Goal: Navigation & Orientation: Find specific page/section

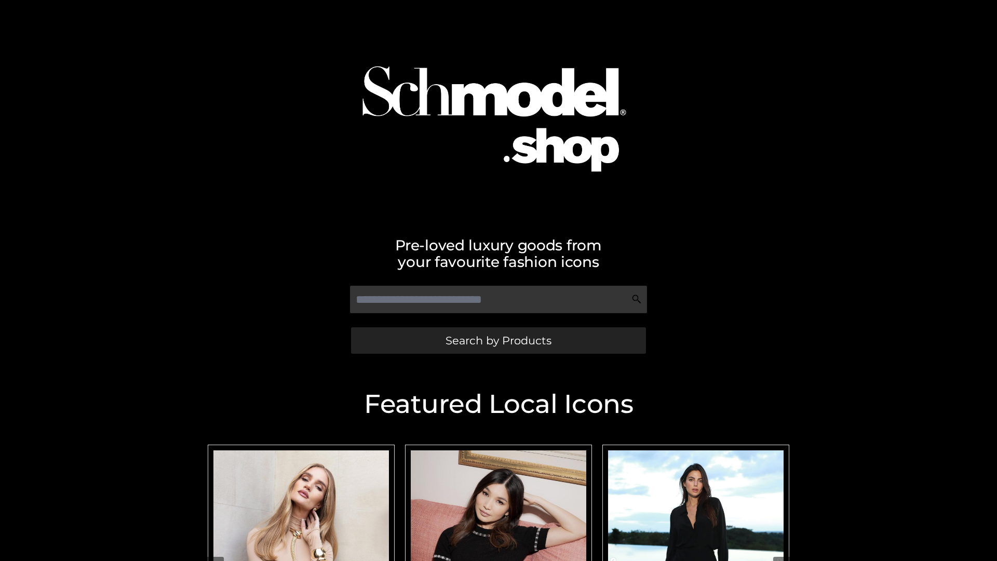
click at [498, 340] on span "Search by Products" at bounding box center [499, 340] width 106 height 11
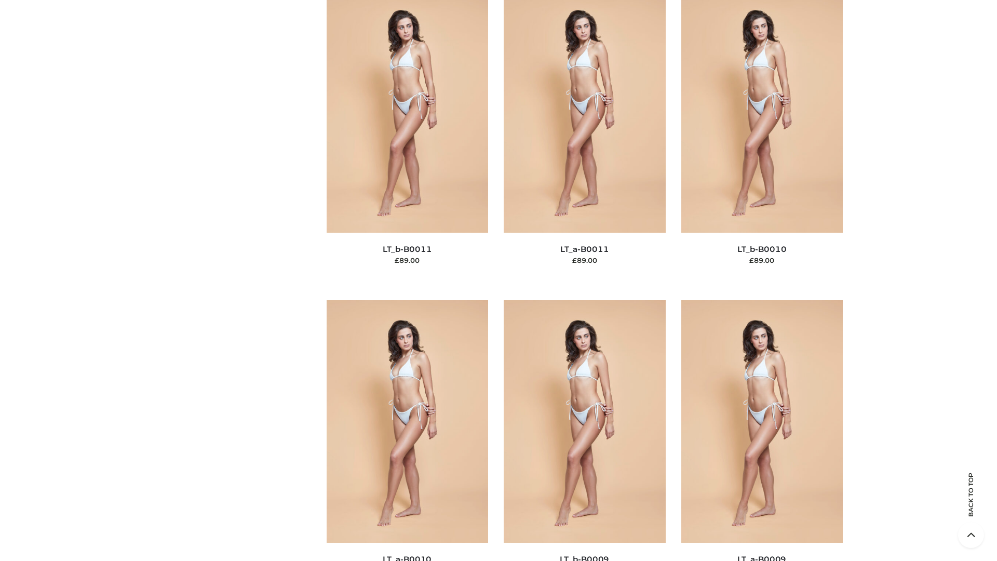
scroll to position [4663, 0]
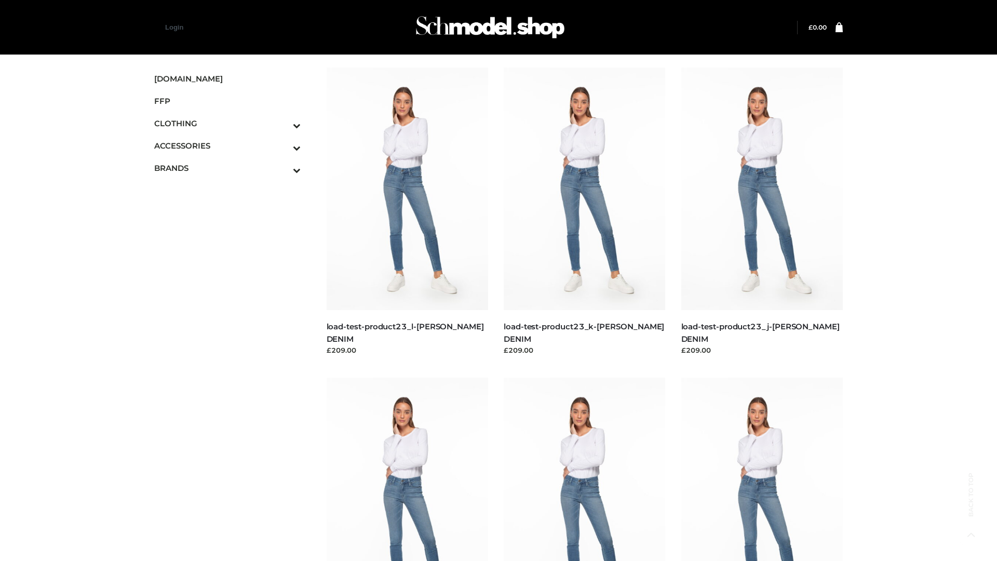
scroll to position [911, 0]
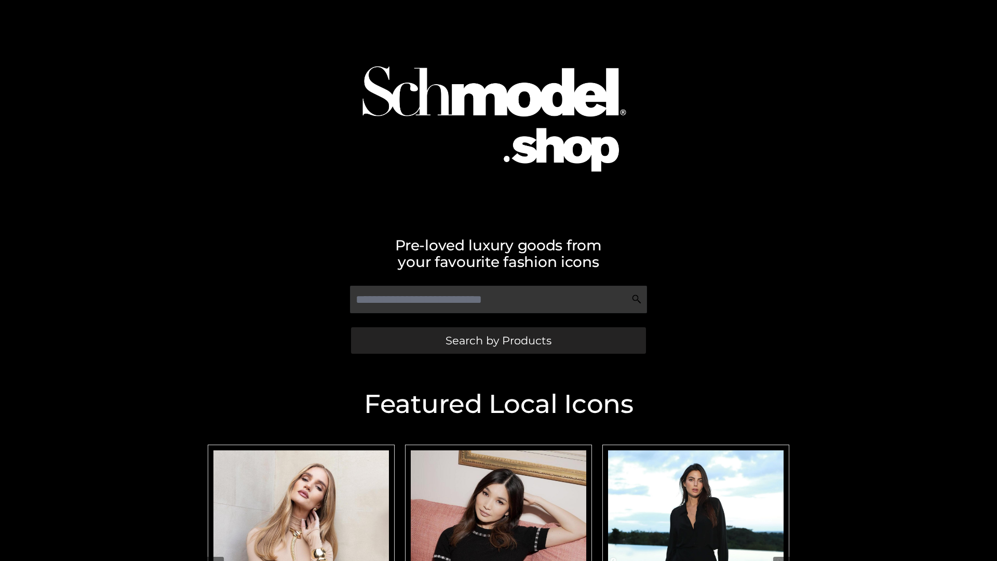
click at [498, 340] on span "Search by Products" at bounding box center [499, 340] width 106 height 11
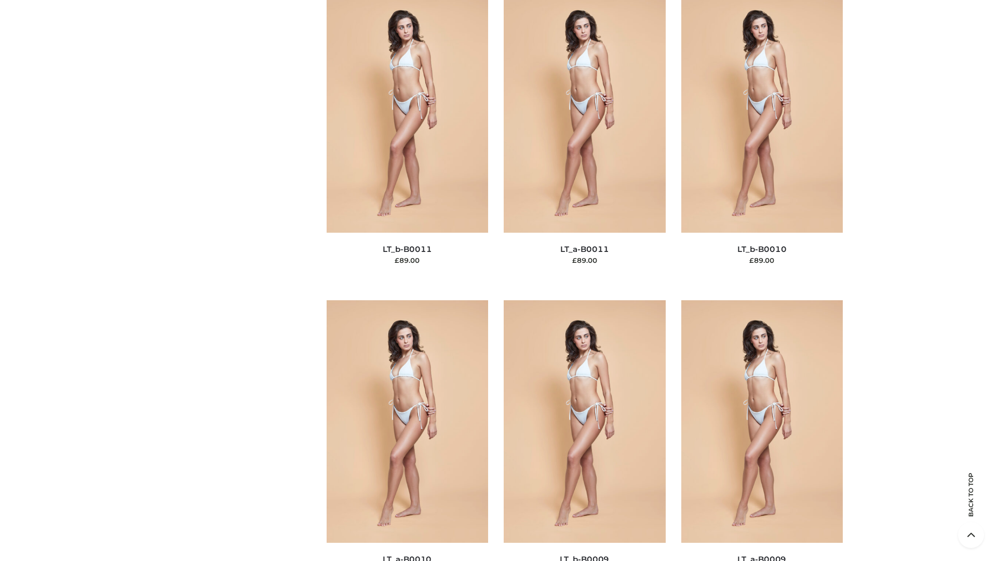
scroll to position [4663, 0]
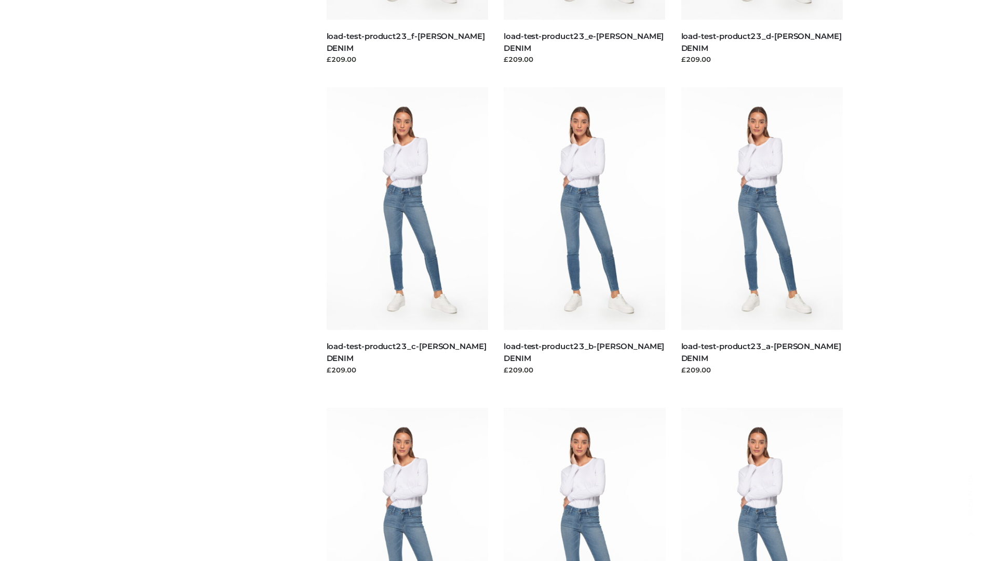
scroll to position [911, 0]
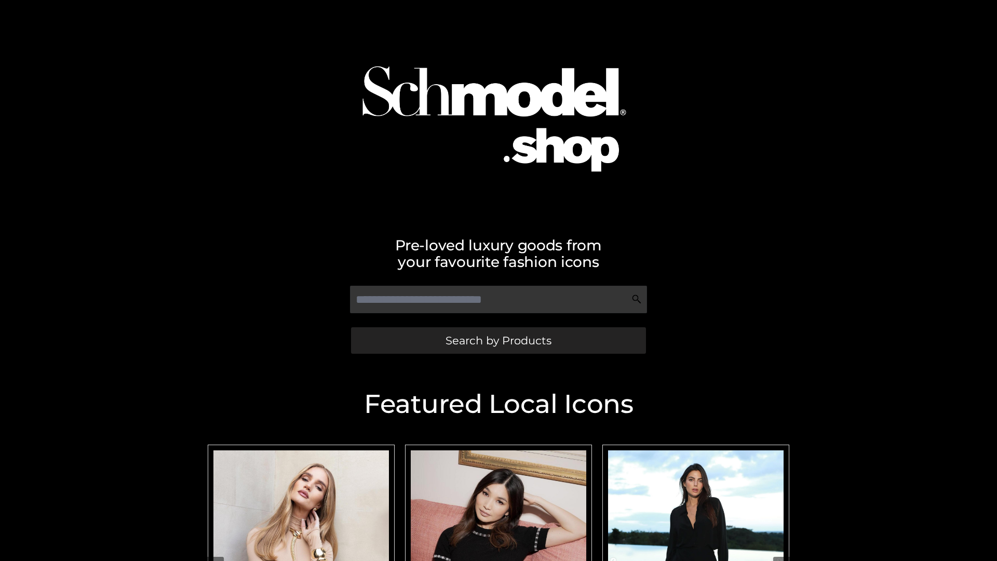
click at [498, 340] on span "Search by Products" at bounding box center [499, 340] width 106 height 11
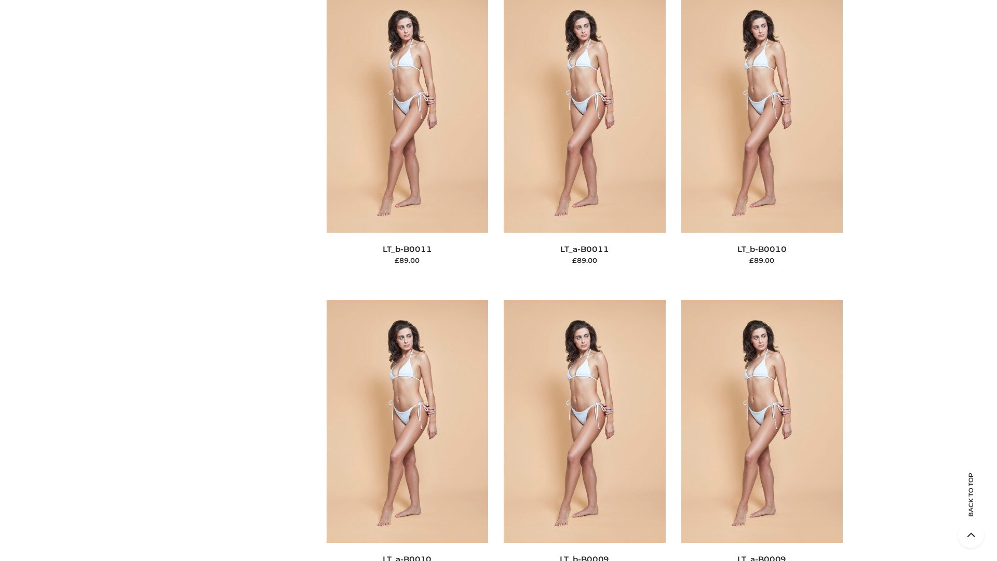
scroll to position [4663, 0]
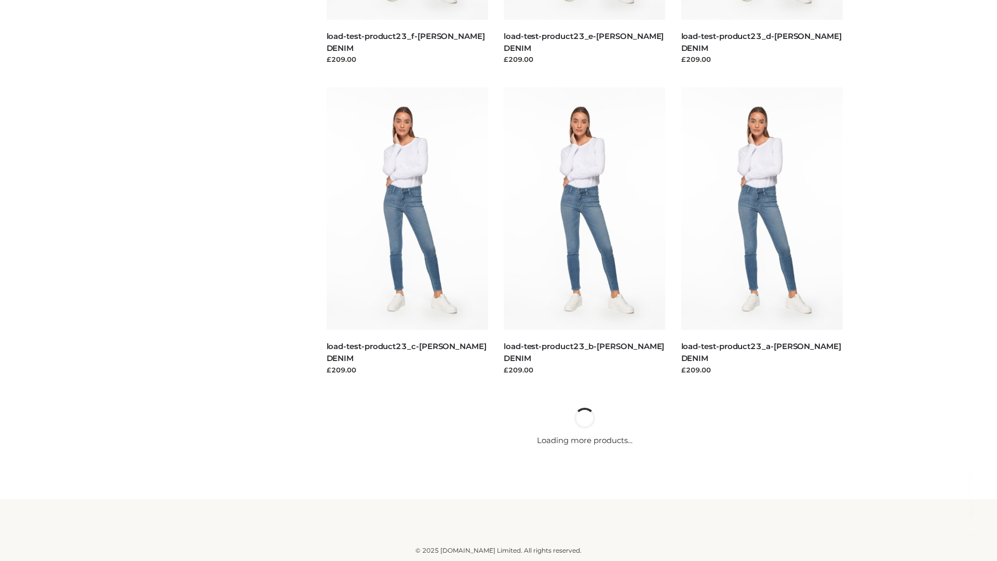
scroll to position [911, 0]
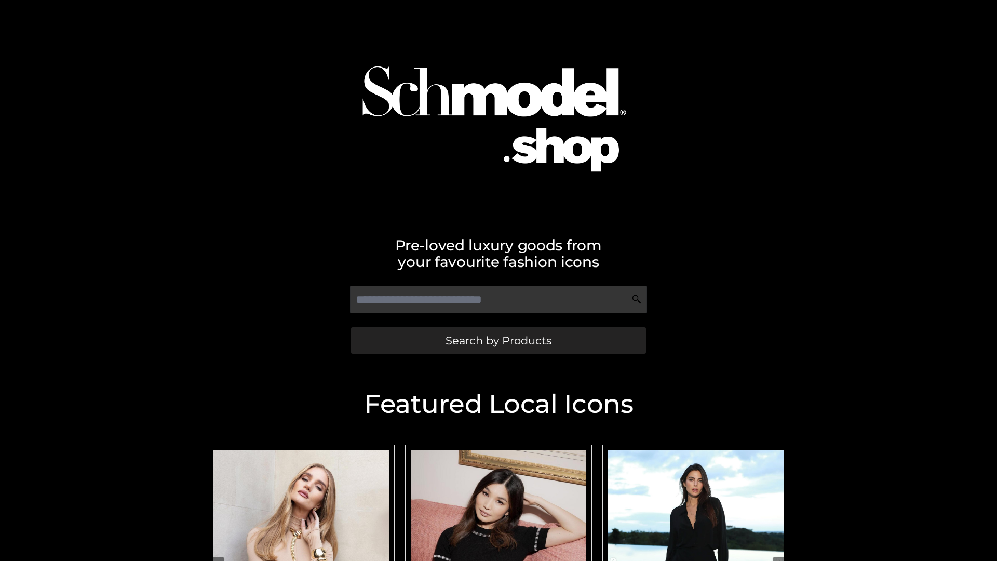
click at [498, 340] on span "Search by Products" at bounding box center [499, 340] width 106 height 11
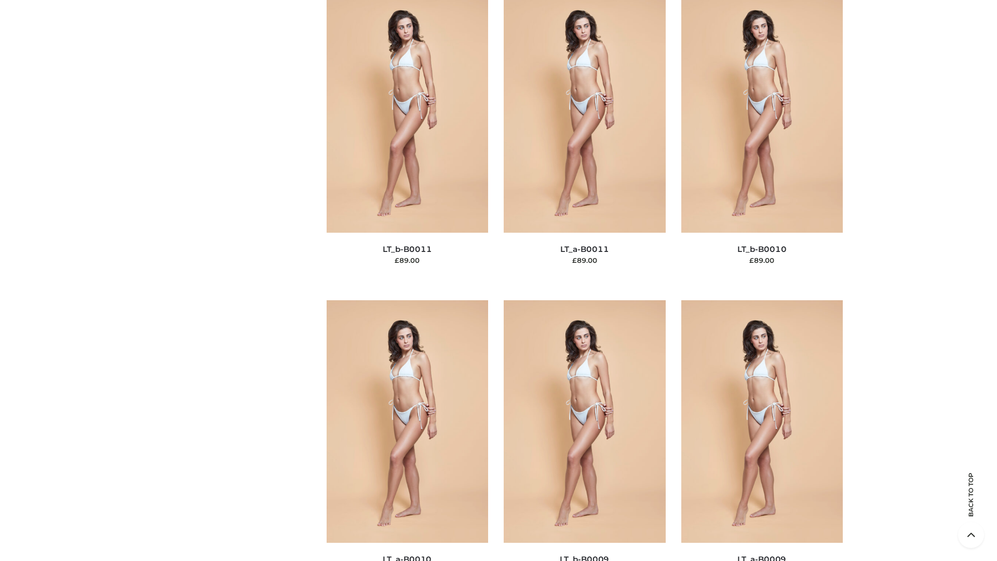
scroll to position [4663, 0]
